Goal: Task Accomplishment & Management: Complete application form

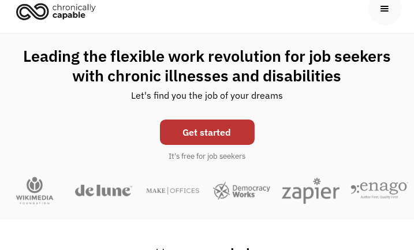
scroll to position [115, 0]
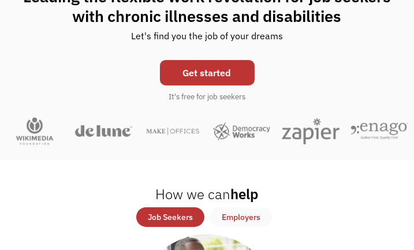
click at [189, 75] on link "Get started" at bounding box center [207, 72] width 95 height 25
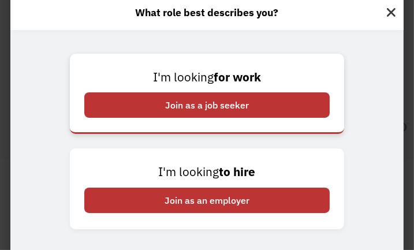
click at [186, 104] on div "Join as a job seeker" at bounding box center [206, 104] width 245 height 25
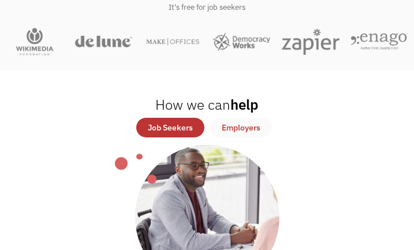
scroll to position [231, 0]
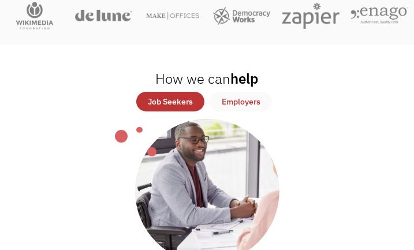
click at [175, 100] on div "Job Seekers" at bounding box center [170, 102] width 45 height 14
click at [165, 97] on div "Job Seekers" at bounding box center [170, 102] width 45 height 14
click at [176, 103] on div "Job Seekers" at bounding box center [170, 102] width 45 height 14
click at [177, 107] on div "Job Seekers" at bounding box center [170, 102] width 45 height 14
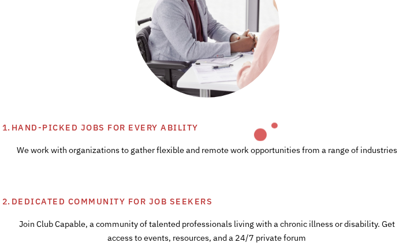
scroll to position [404, 0]
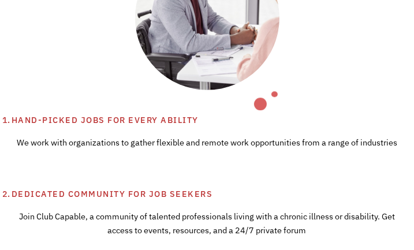
click at [134, 122] on div "Hand-picked jobs for every ability" at bounding box center [207, 120] width 391 height 14
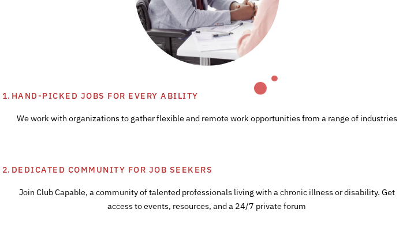
scroll to position [288, 0]
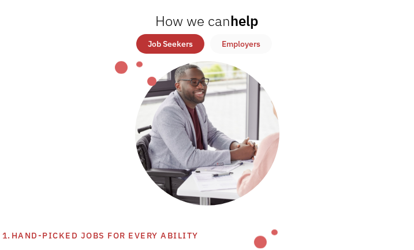
click at [175, 39] on div "Job Seekers" at bounding box center [170, 44] width 45 height 14
click at [163, 35] on link "Job Seekers" at bounding box center [170, 44] width 68 height 20
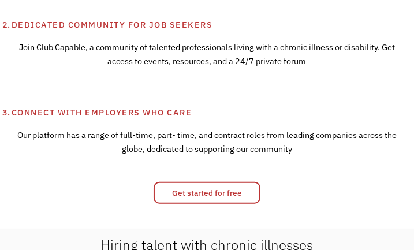
scroll to position [577, 0]
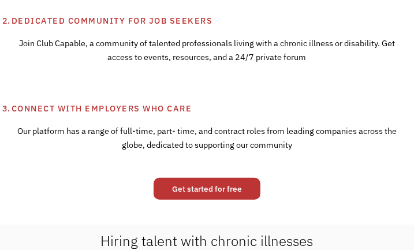
click at [214, 189] on link "Get started for free" at bounding box center [206, 189] width 107 height 22
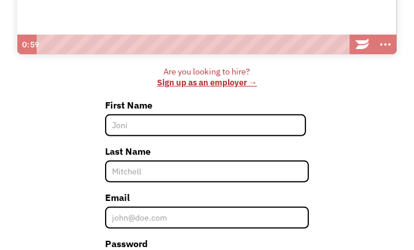
scroll to position [284, 0]
type input "[PERSON_NAME]"
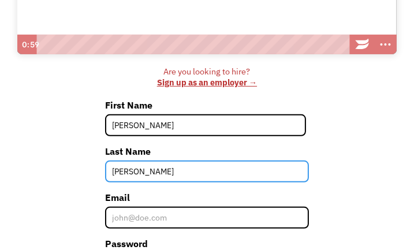
type input "Klingler"
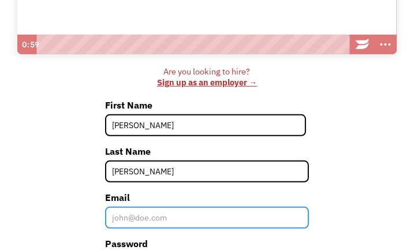
click at [180, 217] on input "Email" at bounding box center [207, 218] width 204 height 22
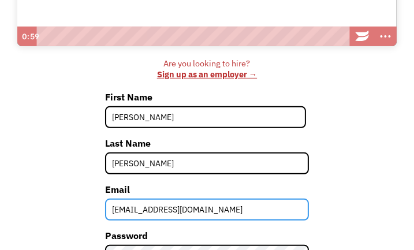
scroll to position [341, 0]
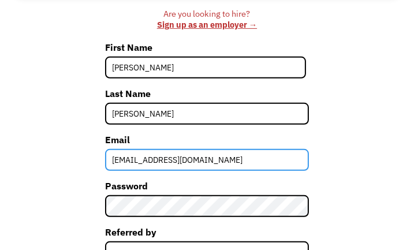
type input "klinglerrobert274@gmail.com"
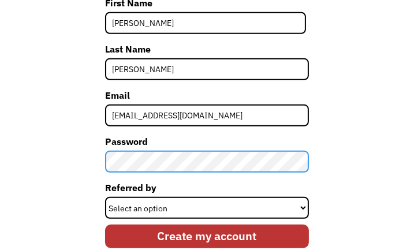
scroll to position [457, 0]
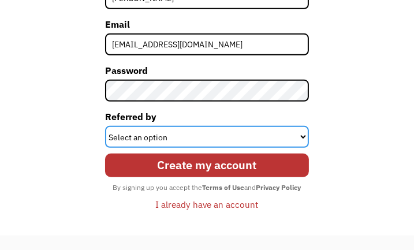
click at [145, 138] on select "Select an option Instagram Facebook Twitter Search Engine News Article Word of …" at bounding box center [207, 137] width 204 height 22
select select "Other"
click at [105, 126] on select "Select an option Instagram Facebook Twitter Search Engine News Article Word of …" at bounding box center [207, 137] width 204 height 22
click at [141, 135] on select "Select an option Instagram Facebook Twitter Search Engine News Article Word of …" at bounding box center [207, 137] width 204 height 22
click at [105, 126] on select "Select an option Instagram Facebook Twitter Search Engine News Article Word of …" at bounding box center [207, 137] width 204 height 22
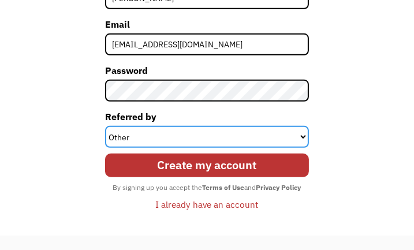
click at [303, 136] on select "Select an option Instagram Facebook Twitter Search Engine News Article Word of …" at bounding box center [207, 137] width 204 height 22
click at [105, 126] on select "Select an option Instagram Facebook Twitter Search Engine News Article Word of …" at bounding box center [207, 137] width 204 height 22
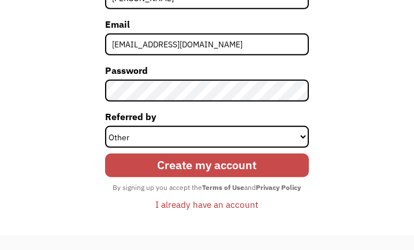
click at [187, 163] on input "Create my account" at bounding box center [207, 165] width 204 height 24
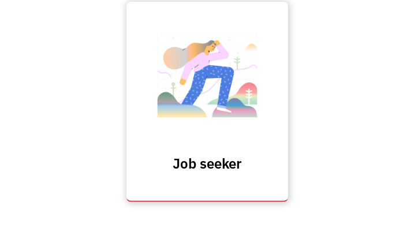
scroll to position [349, 0]
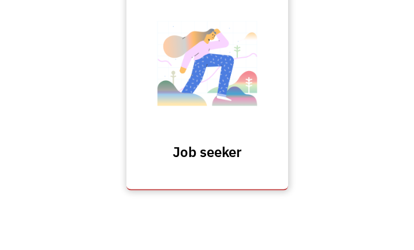
click at [180, 155] on h3 "Job seeker" at bounding box center [206, 151] width 115 height 17
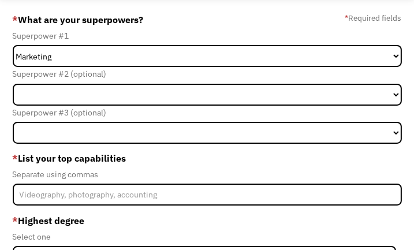
scroll to position [58, 0]
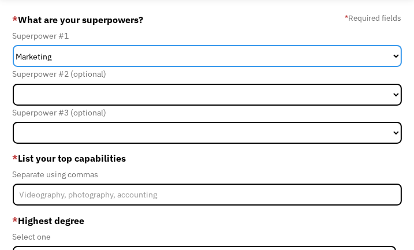
drag, startPoint x: 62, startPoint y: 53, endPoint x: 21, endPoint y: 48, distance: 41.3
click at [21, 48] on select "Marketing Human Resources Finance Technology Operations Sales Industrial & Manu…" at bounding box center [207, 56] width 389 height 22
select select "Administration"
click at [13, 45] on select "Marketing Human Resources Finance Technology Operations Sales Industrial & Manu…" at bounding box center [207, 56] width 389 height 22
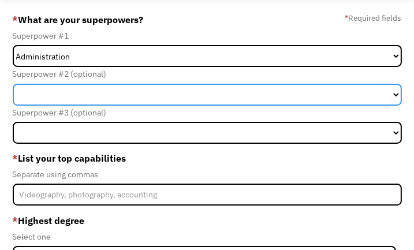
click at [84, 95] on select "Marketing Human Resources Finance Technology Operations Sales Industrial & Manu…" at bounding box center [207, 95] width 389 height 22
select select "Customer Service"
click at [13, 84] on select "Marketing Human Resources Finance Technology Operations Sales Industrial & Manu…" at bounding box center [207, 95] width 389 height 22
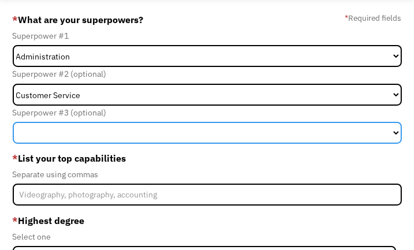
click at [92, 136] on select "Marketing Human Resources Finance Technology Operations Sales Industrial & Manu…" at bounding box center [207, 133] width 389 height 22
click at [13, 122] on select "Marketing Human Resources Finance Technology Operations Sales Industrial & Manu…" at bounding box center [207, 133] width 389 height 22
click at [80, 134] on select "Marketing Human Resources Finance Technology Operations Sales Industrial & Manu…" at bounding box center [207, 133] width 389 height 22
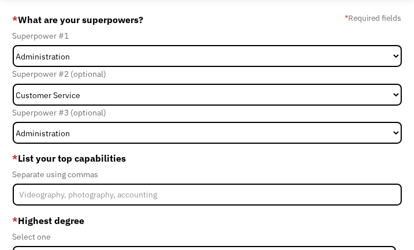
click at [166, 170] on div "Separate using commas" at bounding box center [207, 174] width 389 height 14
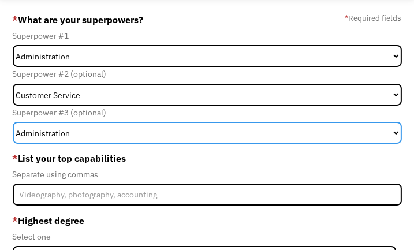
click at [88, 134] on select "Marketing Human Resources Finance Technology Operations Sales Industrial & Manu…" at bounding box center [207, 133] width 389 height 22
click at [72, 136] on select "Marketing Human Resources Finance Technology Operations Sales Industrial & Manu…" at bounding box center [207, 133] width 389 height 22
click at [13, 122] on select "Marketing Human Resources Finance Technology Operations Sales Industrial & Manu…" at bounding box center [207, 133] width 389 height 22
click at [80, 132] on select "Marketing Human Resources Finance Technology Operations Sales Industrial & Manu…" at bounding box center [207, 133] width 389 height 22
select select "Human Resources"
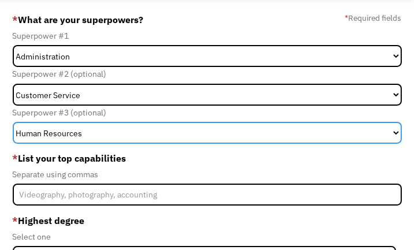
click at [13, 122] on select "Marketing Human Resources Finance Technology Operations Sales Industrial & Manu…" at bounding box center [207, 133] width 389 height 22
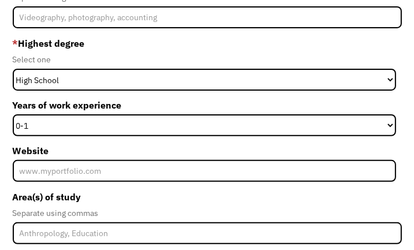
scroll to position [231, 0]
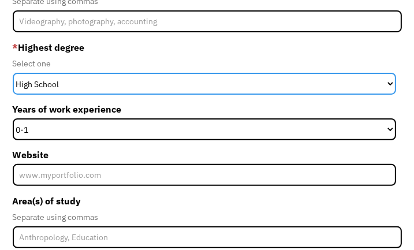
click at [65, 87] on select "High School Associates Bachelors Master's PhD" at bounding box center [204, 84] width 383 height 22
select select "masters"
click at [13, 73] on select "High School Associates Bachelors Master's PhD" at bounding box center [204, 84] width 383 height 22
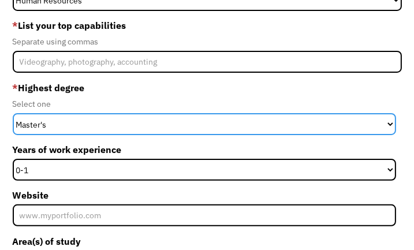
scroll to position [115, 0]
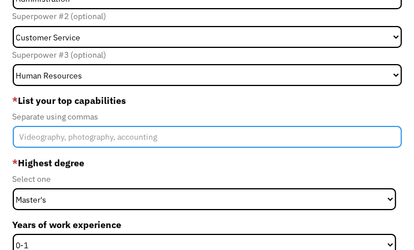
click at [65, 132] on input "Member-Create-Step1" at bounding box center [207, 137] width 389 height 22
type input "office experience, MS Office, Google suite"
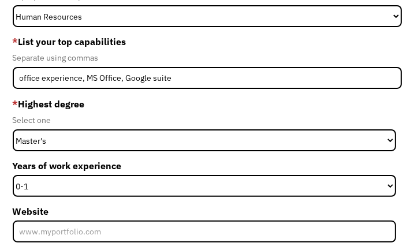
scroll to position [231, 0]
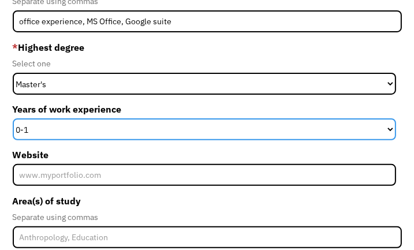
click at [29, 127] on select "0-1 2-4 5-10 11-15 15+" at bounding box center [204, 129] width 383 height 22
select select "15+"
click at [13, 118] on select "0-1 2-4 5-10 11-15 15+" at bounding box center [204, 129] width 383 height 22
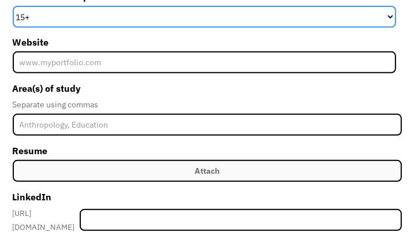
scroll to position [346, 0]
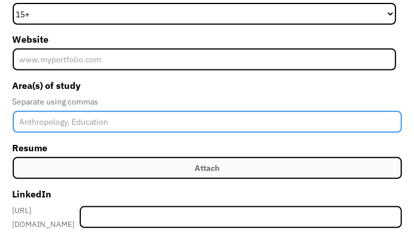
click at [47, 124] on input "Member-Create-Step1" at bounding box center [207, 122] width 389 height 22
type input "Business, Systems Science, HR management"
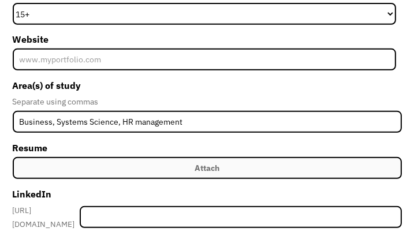
click at [190, 168] on label "Attach" at bounding box center [207, 168] width 389 height 22
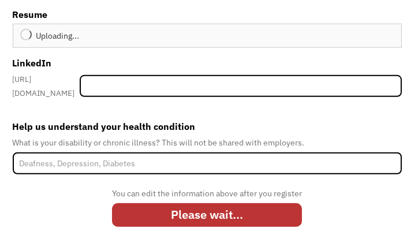
scroll to position [480, 0]
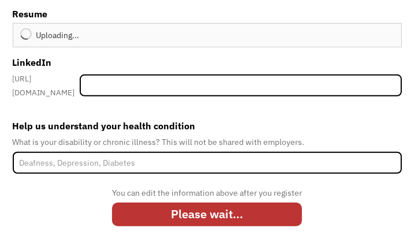
type input "Continue"
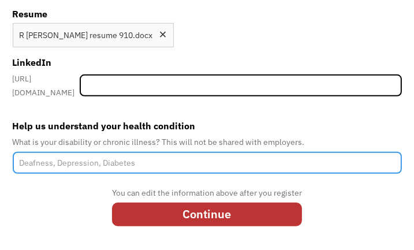
click at [168, 152] on input "Help us understand your health condition" at bounding box center [207, 163] width 389 height 22
type input "anxiety, urological issues"
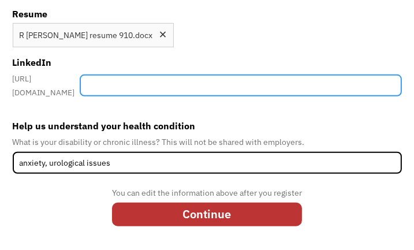
click at [149, 86] on input "Member-Create-Step1" at bounding box center [241, 85] width 322 height 22
click at [147, 78] on input "Member-Create-Step1" at bounding box center [241, 85] width 322 height 22
paste input "[DOMAIN_NAME][URL]"
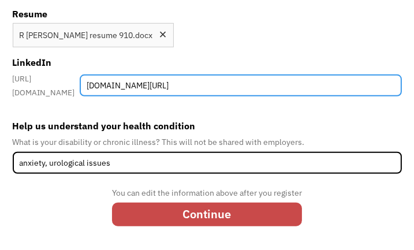
type input "[DOMAIN_NAME][URL]"
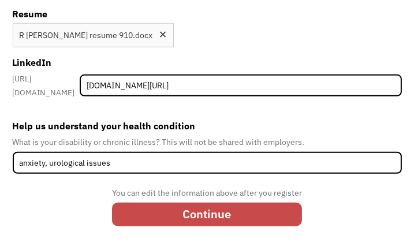
click at [189, 211] on input "Continue" at bounding box center [207, 214] width 190 height 24
type input "Please wait..."
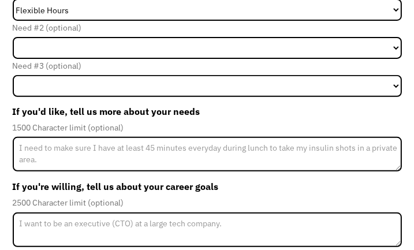
scroll to position [237, 0]
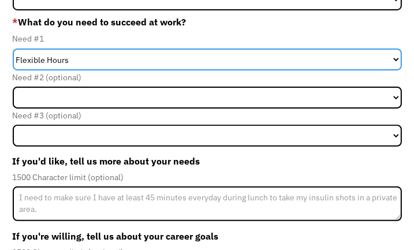
click at [82, 59] on select "Flexible Hours Remote Work Service Animal On-site Accommodations Visual Support…" at bounding box center [207, 59] width 389 height 22
select select "On-site Accommodations"
click at [13, 48] on select "Flexible Hours Remote Work Service Animal On-site Accommodations Visual Support…" at bounding box center [207, 59] width 389 height 22
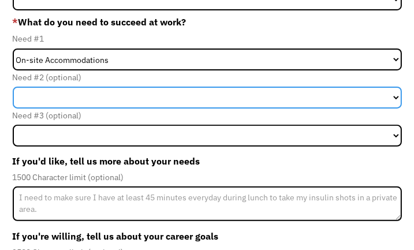
click at [87, 94] on select "Flexible Hours Remote Work Service Animal On-site Accommodations Visual Support…" at bounding box center [207, 98] width 389 height 22
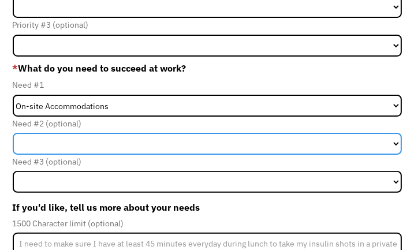
scroll to position [121, 0]
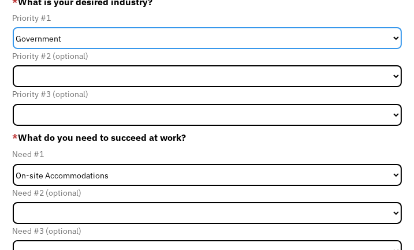
click at [73, 35] on select "Government Finance & Insurance Health & Social Care Tech & Engineering Creative…" at bounding box center [207, 38] width 389 height 22
select select "Administrative"
click at [13, 27] on select "Government Finance & Insurance Health & Social Care Tech & Engineering Creative…" at bounding box center [207, 38] width 389 height 22
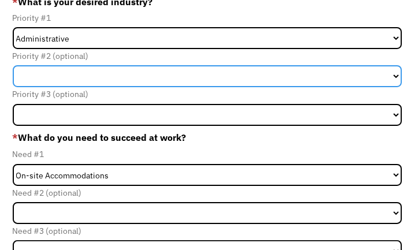
click at [74, 75] on select "Government Finance & Insurance Health & Social Care Tech & Engineering Creative…" at bounding box center [207, 76] width 389 height 22
select select "Health & Social Care"
click at [13, 65] on select "Government Finance & Insurance Health & Social Care Tech & Engineering Creative…" at bounding box center [207, 76] width 389 height 22
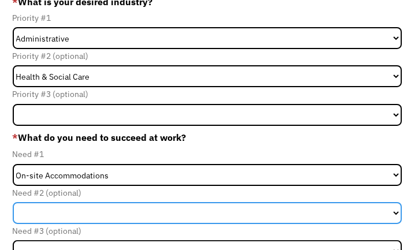
click at [96, 205] on select "Flexible Hours Remote Work Service Animal On-site Accommodations Visual Support…" at bounding box center [207, 213] width 389 height 22
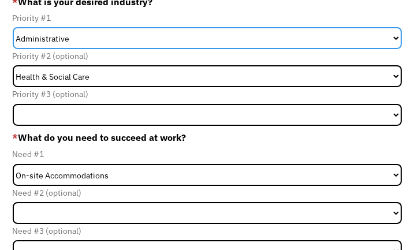
click at [142, 44] on select "Government Finance & Insurance Health & Social Care Tech & Engineering Creative…" at bounding box center [207, 38] width 389 height 22
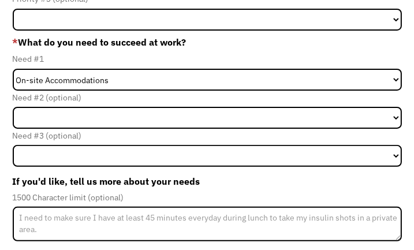
scroll to position [217, 0]
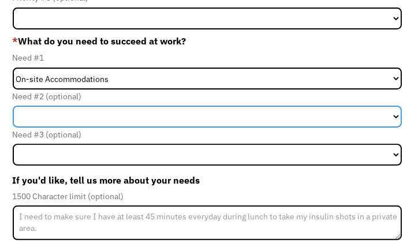
click at [62, 118] on select "Flexible Hours Remote Work Service Animal On-site Accommodations Visual Support…" at bounding box center [207, 117] width 389 height 22
select select "Other"
click at [13, 106] on select "Flexible Hours Remote Work Service Animal On-site Accommodations Visual Support…" at bounding box center [207, 117] width 389 height 22
click at [49, 114] on select "Flexible Hours Remote Work Service Animal On-site Accommodations Visual Support…" at bounding box center [207, 117] width 389 height 22
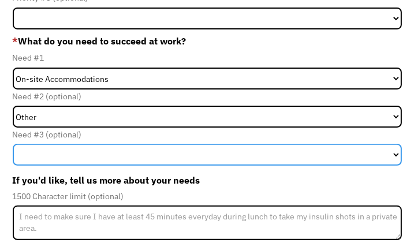
click at [49, 152] on select "Flexible Hours Remote Work Service Animal On-site Accommodations Visual Support…" at bounding box center [207, 155] width 389 height 22
select select "Flexible Hours"
click at [13, 144] on select "Flexible Hours Remote Work Service Animal On-site Accommodations Visual Support…" at bounding box center [207, 155] width 389 height 22
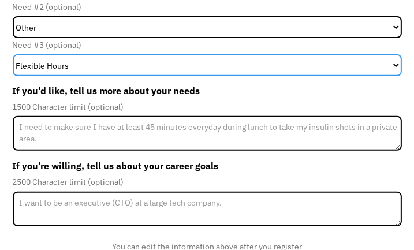
scroll to position [333, 0]
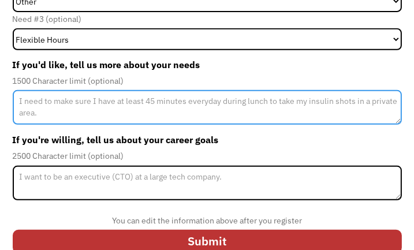
click at [120, 100] on textarea "Member-Update-Form-Step2" at bounding box center [207, 107] width 389 height 35
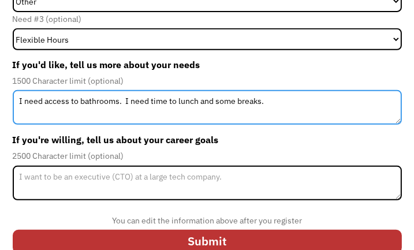
click at [43, 101] on textarea "I need access to bathrooms. I need time to lunch and some breaks." at bounding box center [207, 107] width 389 height 35
click at [44, 100] on textarea "I need access to bathrooms. I need time to lunch and some breaks." at bounding box center [207, 107] width 389 height 35
type textarea "I need quick access to bathrooms. I need time to lunch and some breaks."
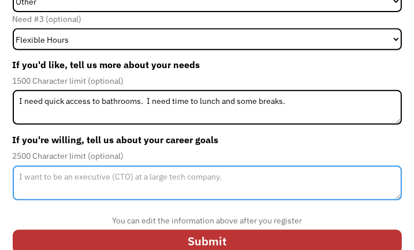
click at [103, 179] on textarea "Member-Update-Form-Step2" at bounding box center [207, 183] width 389 height 35
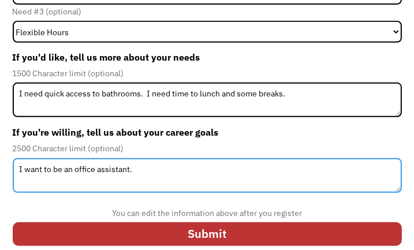
scroll to position [352, 0]
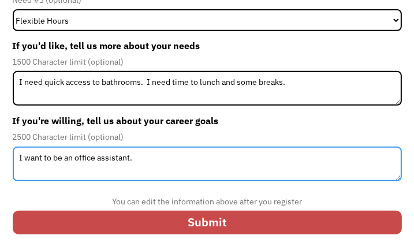
type textarea "I want to be an office assistant."
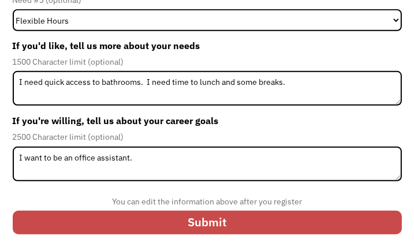
click at [198, 220] on input "Submit" at bounding box center [207, 223] width 389 height 24
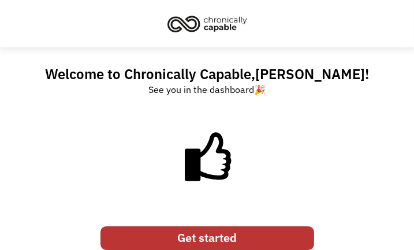
click at [188, 241] on link "Get started" at bounding box center [206, 238] width 213 height 24
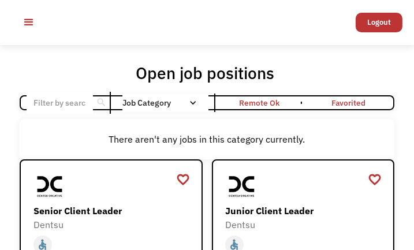
click at [76, 106] on input "Email Form" at bounding box center [60, 103] width 66 height 22
click at [97, 104] on div "search" at bounding box center [101, 102] width 11 height 17
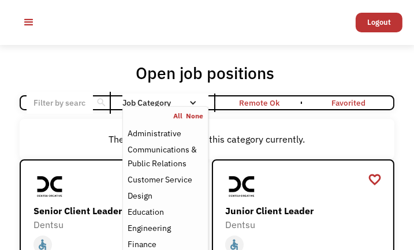
click at [137, 103] on div "Job Category" at bounding box center [165, 103] width 86 height 8
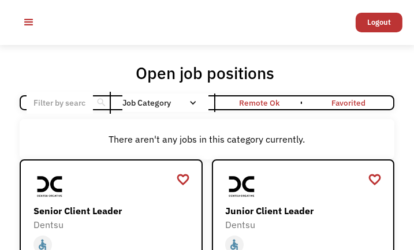
click at [137, 103] on div "Job Category" at bounding box center [165, 103] width 86 height 8
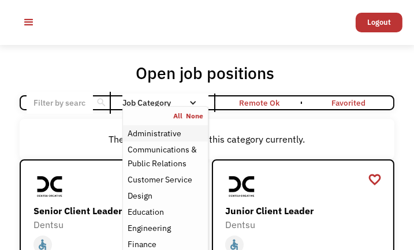
click at [144, 134] on div "Administrative" at bounding box center [154, 133] width 54 height 14
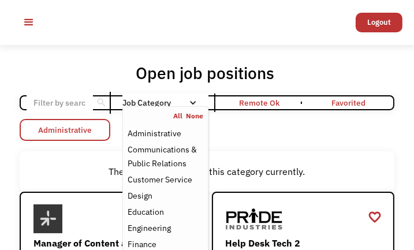
click at [69, 129] on link "Administrative" at bounding box center [65, 130] width 91 height 22
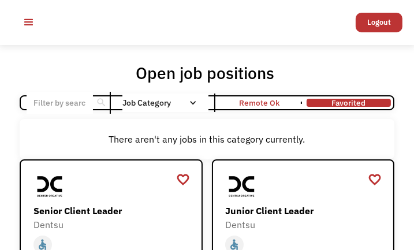
click at [330, 103] on link "Favorited" at bounding box center [348, 102] width 89 height 13
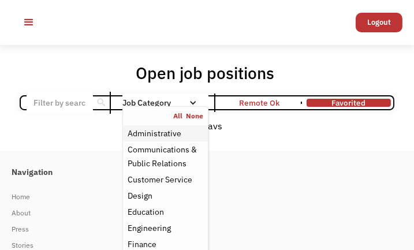
click at [140, 132] on div "Administrative" at bounding box center [154, 133] width 54 height 14
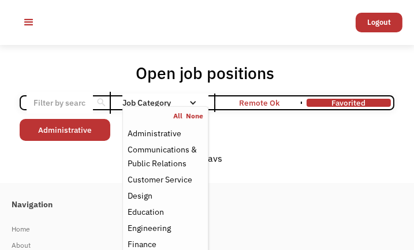
click at [235, 122] on div "Non-profit/Philanthropy Other Transportation Technology Science Sales Operation…" at bounding box center [207, 131] width 374 height 25
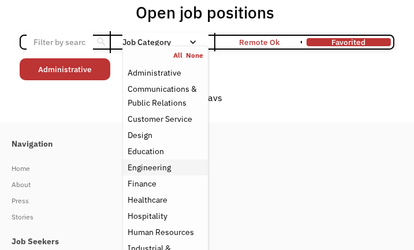
scroll to position [58, 0]
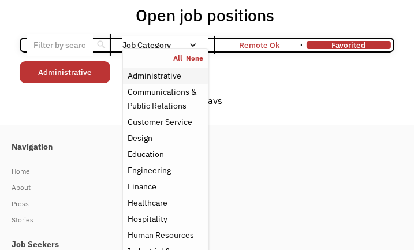
click at [151, 75] on div "Administrative" at bounding box center [154, 76] width 54 height 14
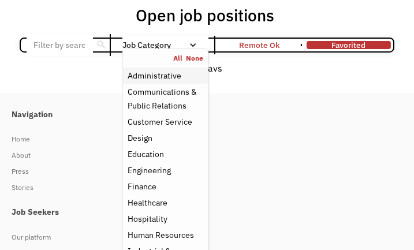
click at [151, 75] on div "Administrative" at bounding box center [154, 76] width 54 height 14
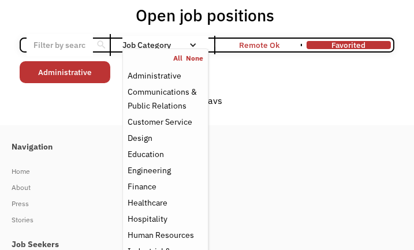
click at [260, 73] on div "Non-profit/Philanthropy Other Transportation Technology Science Sales Operation…" at bounding box center [207, 73] width 374 height 25
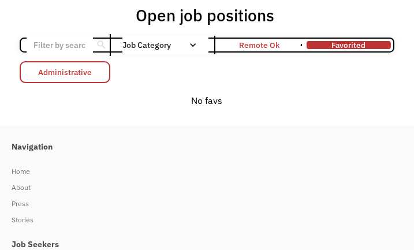
click at [94, 71] on link "Administrative" at bounding box center [65, 72] width 91 height 22
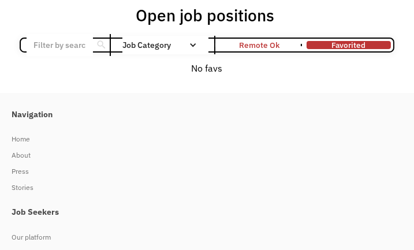
click at [56, 129] on div "Navigation Home About Press Stories" at bounding box center [207, 147] width 391 height 98
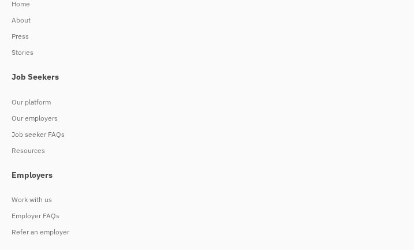
scroll to position [231, 0]
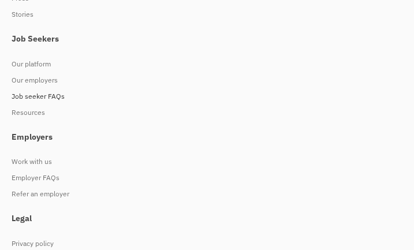
click at [55, 98] on div "Job seeker FAQs" at bounding box center [201, 96] width 379 height 14
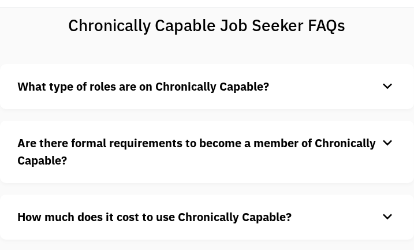
scroll to position [58, 0]
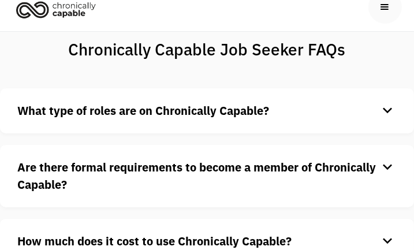
click at [134, 117] on strong "What type of roles are on Chronically Capable?" at bounding box center [143, 111] width 252 height 16
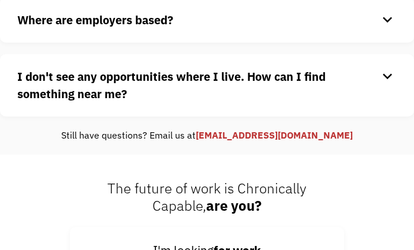
scroll to position [577, 0]
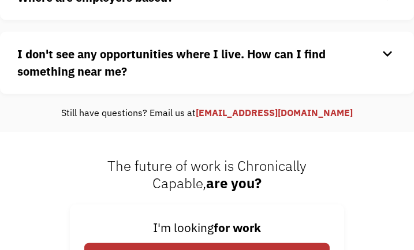
click at [134, 89] on div "I don't see any opportunities where I live. How can I find something near me? k…" at bounding box center [207, 63] width 414 height 62
click at [385, 53] on div "keyboard_arrow_down" at bounding box center [387, 54] width 18 height 17
